Goal: Task Accomplishment & Management: Manage account settings

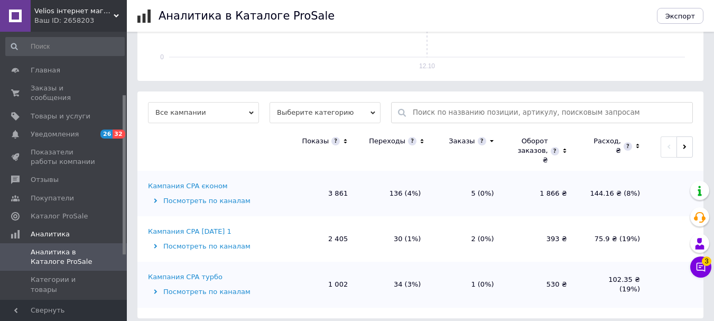
scroll to position [106, 0]
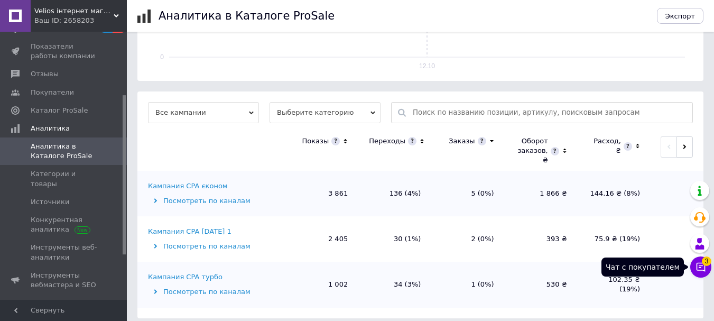
click at [699, 265] on icon at bounding box center [701, 267] width 11 height 11
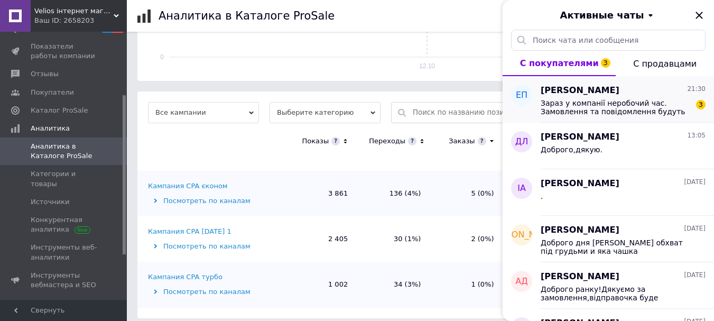
click at [563, 101] on span "Зараз у компанії неробочий час. Замовлення та повідомлення будуть оброблені з 1…" at bounding box center [616, 107] width 150 height 17
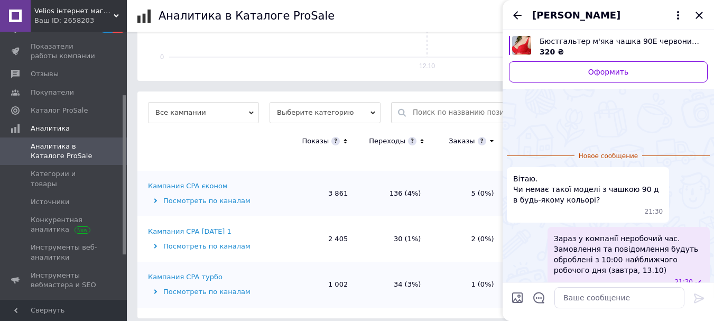
scroll to position [53, 0]
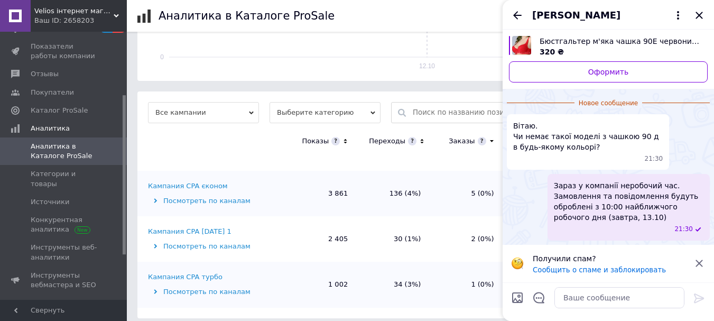
click at [646, 40] on span "Бюстгальтер м'яка чашка 90Е червоний Diorella ліф з великою мереживною чашкою н…" at bounding box center [620, 41] width 160 height 11
click at [681, 20] on icon at bounding box center [678, 15] width 13 height 13
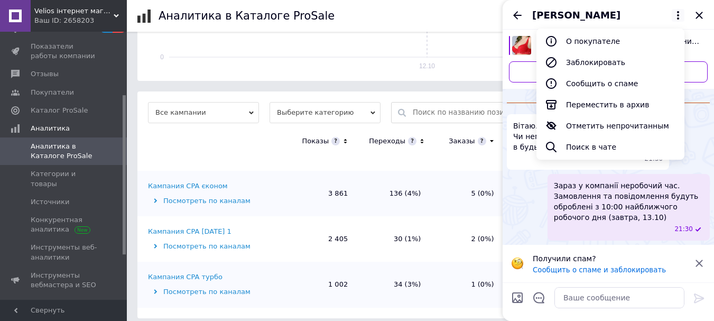
drag, startPoint x: 611, startPoint y: 126, endPoint x: 574, endPoint y: 106, distance: 41.4
click at [608, 126] on button "Отметить непрочитанным" at bounding box center [611, 125] width 148 height 21
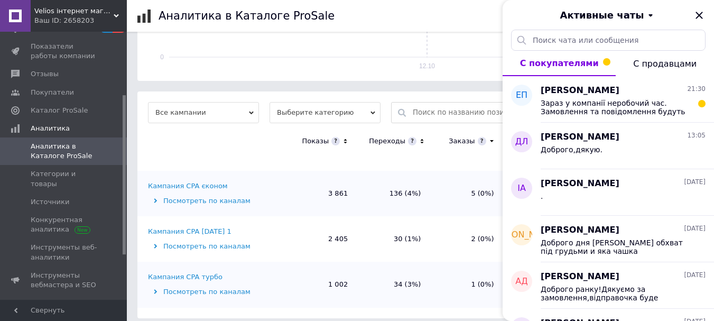
click at [698, 14] on icon "Закрыть" at bounding box center [699, 15] width 7 height 7
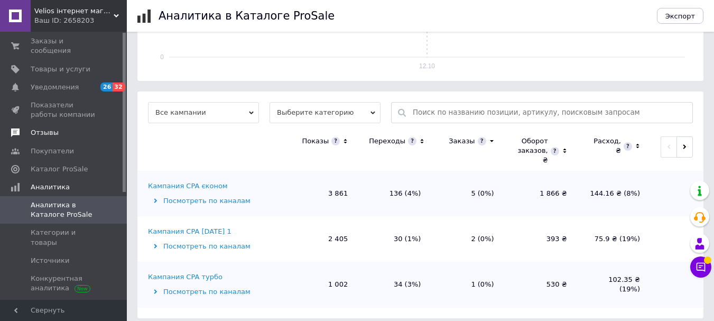
scroll to position [0, 0]
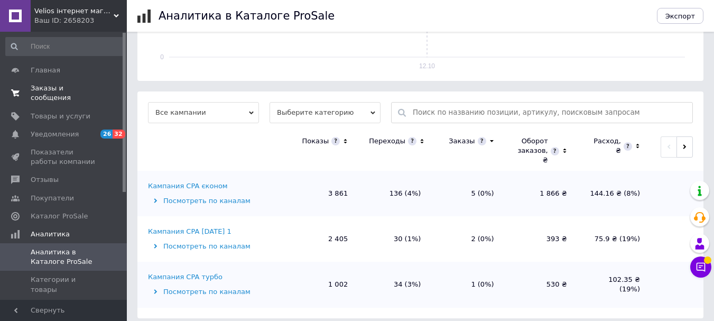
click at [63, 87] on span "Заказы и сообщения" at bounding box center [64, 93] width 67 height 19
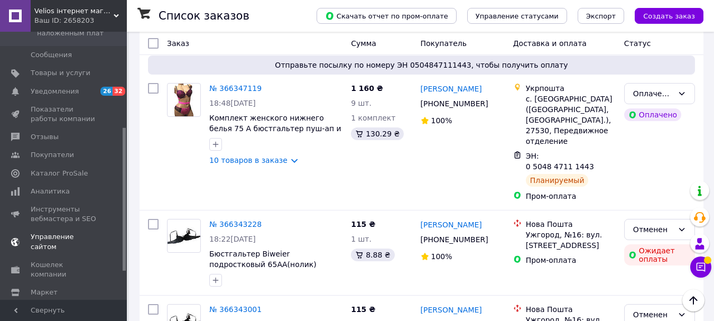
scroll to position [179, 0]
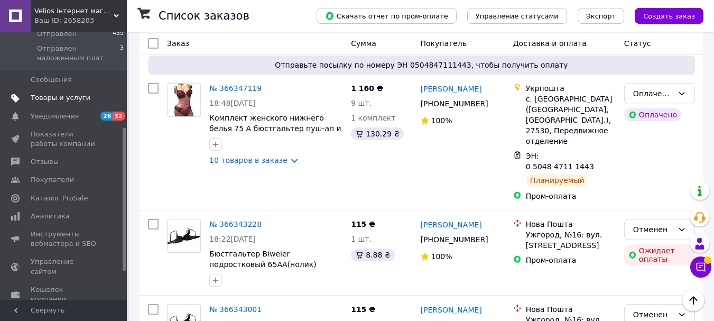
click at [63, 93] on span "Товары и услуги" at bounding box center [61, 98] width 60 height 10
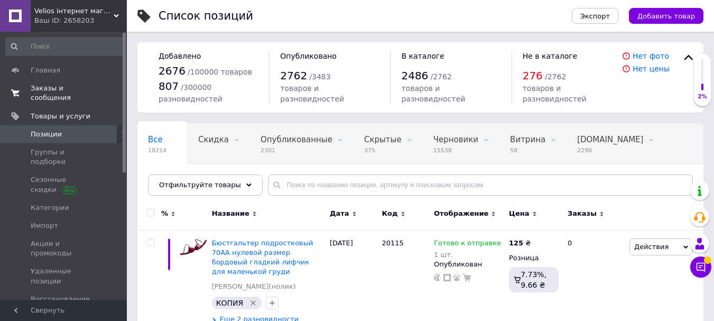
click at [62, 91] on span "Заказы и сообщения" at bounding box center [64, 93] width 67 height 19
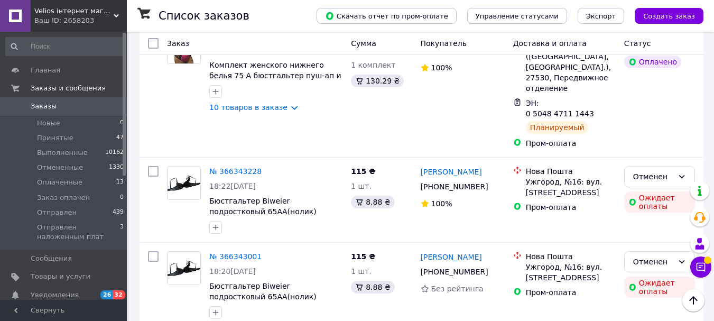
scroll to position [159, 0]
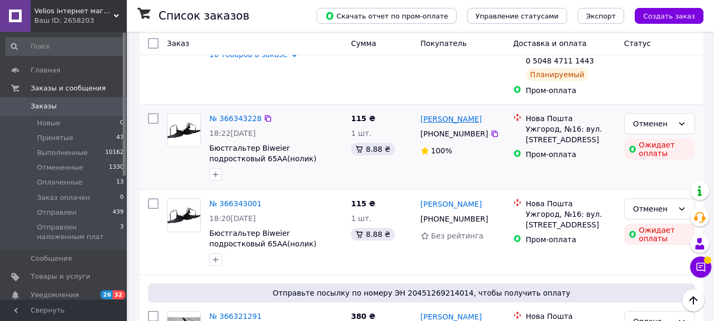
click at [444, 114] on link "[PERSON_NAME]" at bounding box center [451, 119] width 61 height 11
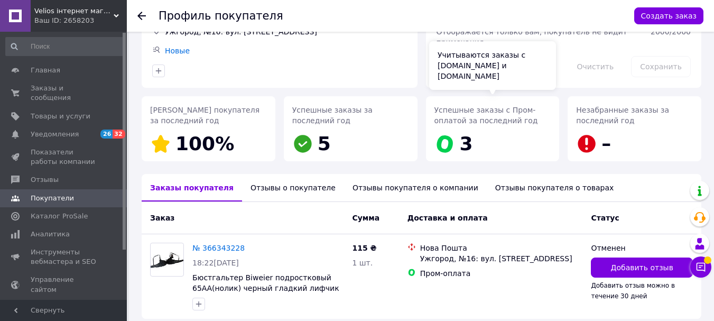
scroll to position [47, 0]
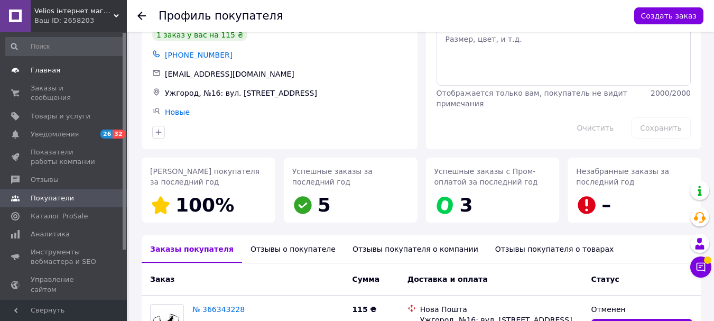
click at [48, 69] on span "Главная" at bounding box center [46, 71] width 30 height 10
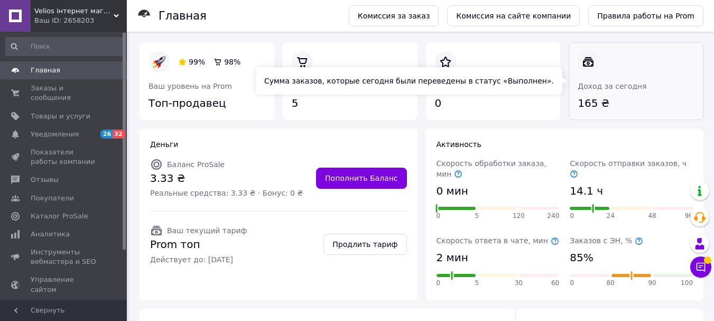
click at [578, 111] on link at bounding box center [578, 111] width 0 height 0
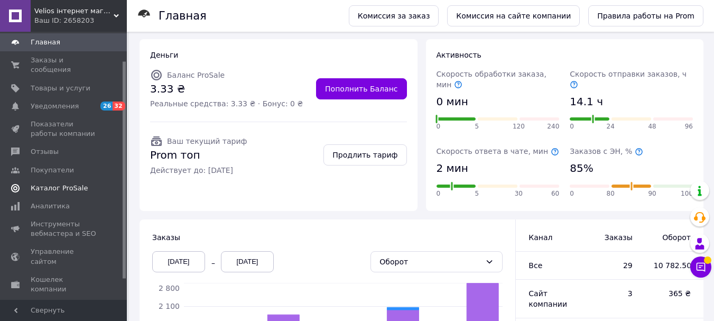
scroll to position [53, 0]
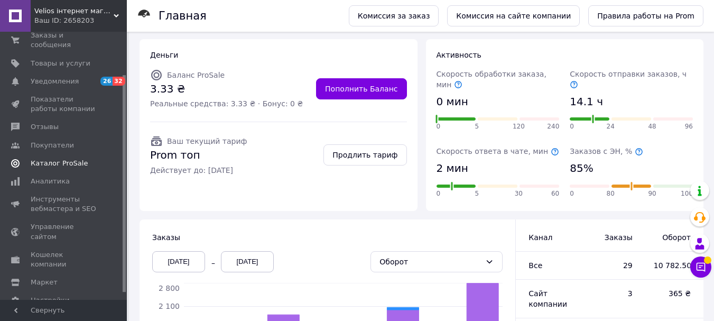
click at [57, 159] on span "Каталог ProSale" at bounding box center [59, 164] width 57 height 10
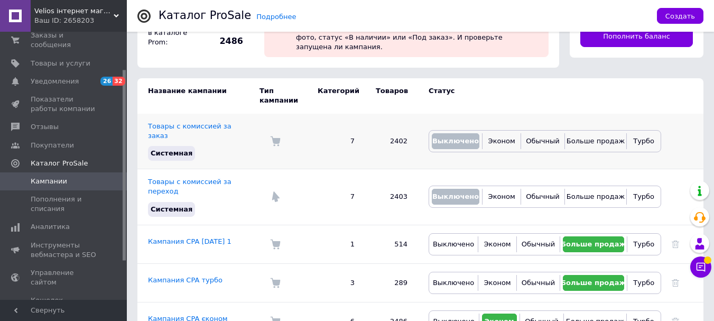
scroll to position [63, 0]
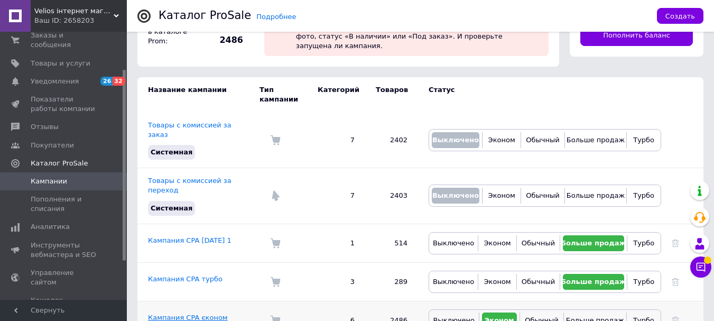
click at [199, 314] on link "Кампания CPA єконом" at bounding box center [188, 318] width 80 height 8
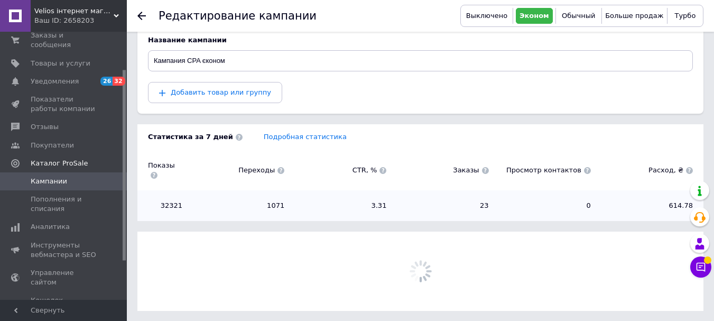
scroll to position [123, 0]
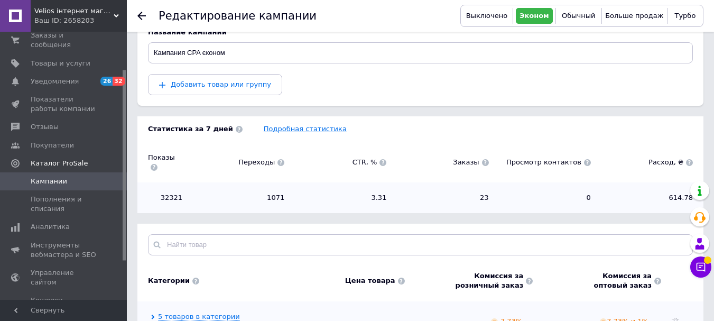
click at [285, 125] on link "Подробная статистика" at bounding box center [305, 129] width 83 height 8
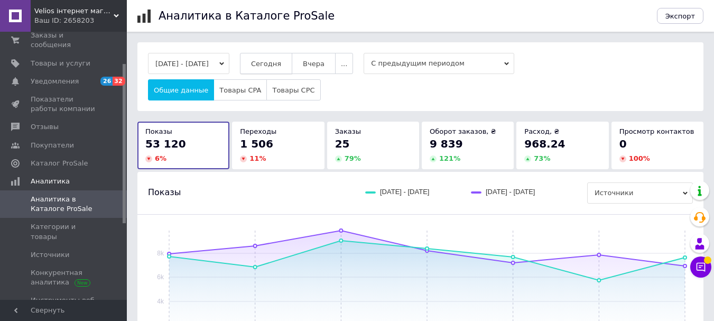
click at [281, 60] on span "Сегодня" at bounding box center [266, 64] width 30 height 8
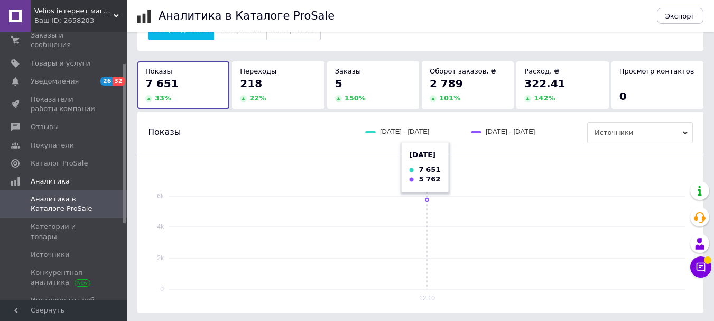
scroll to position [53, 0]
